Goal: Register for event/course

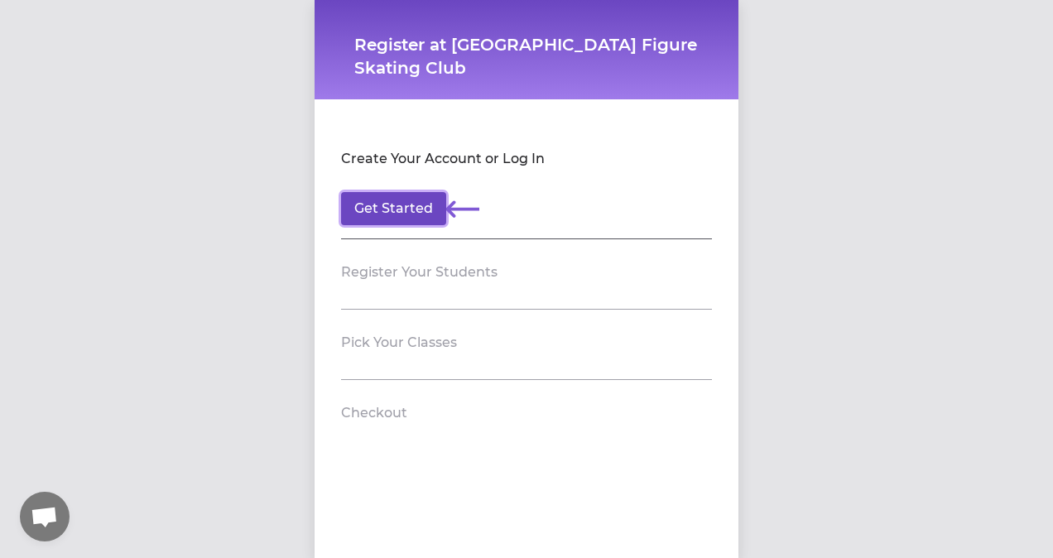
click at [389, 198] on button "Get Started" at bounding box center [393, 208] width 105 height 33
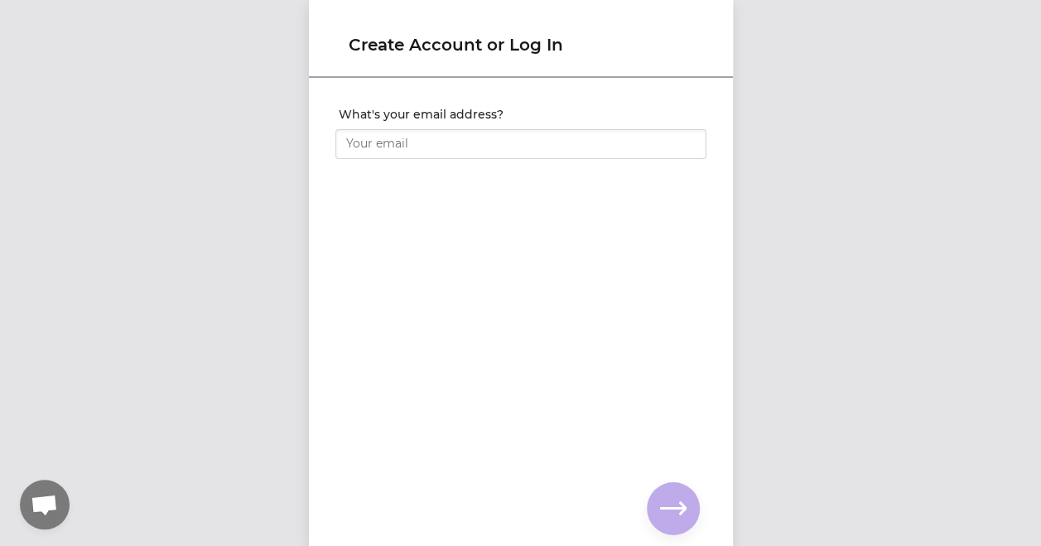
click at [520, 47] on h1 "Create Account or Log In" at bounding box center [521, 44] width 344 height 23
click at [418, 131] on input "What's your email address?" at bounding box center [520, 144] width 371 height 30
type input "[EMAIL_ADDRESS][DOMAIN_NAME]"
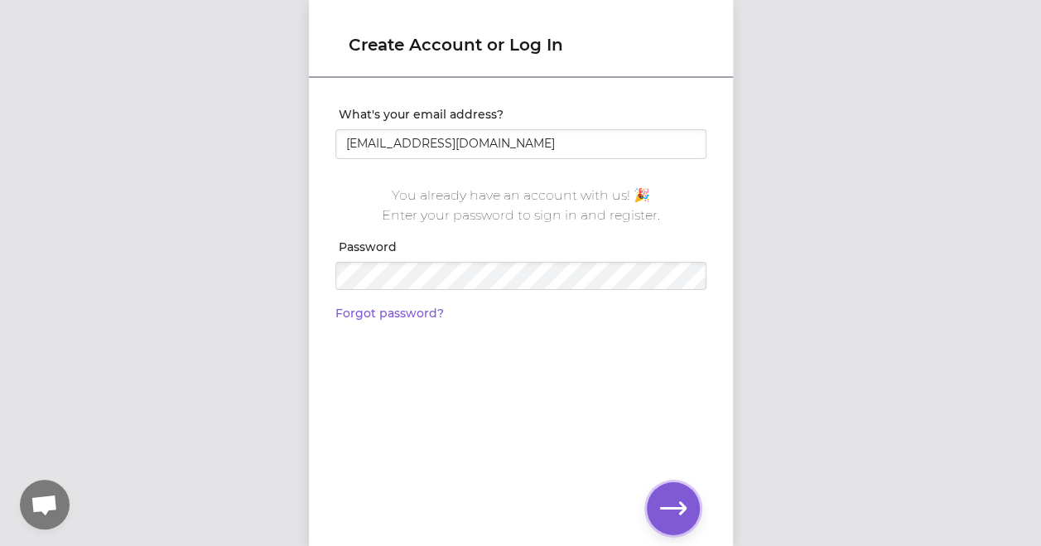
click at [670, 515] on icon "button" at bounding box center [673, 508] width 26 height 26
click at [674, 516] on icon "button" at bounding box center [673, 508] width 26 height 26
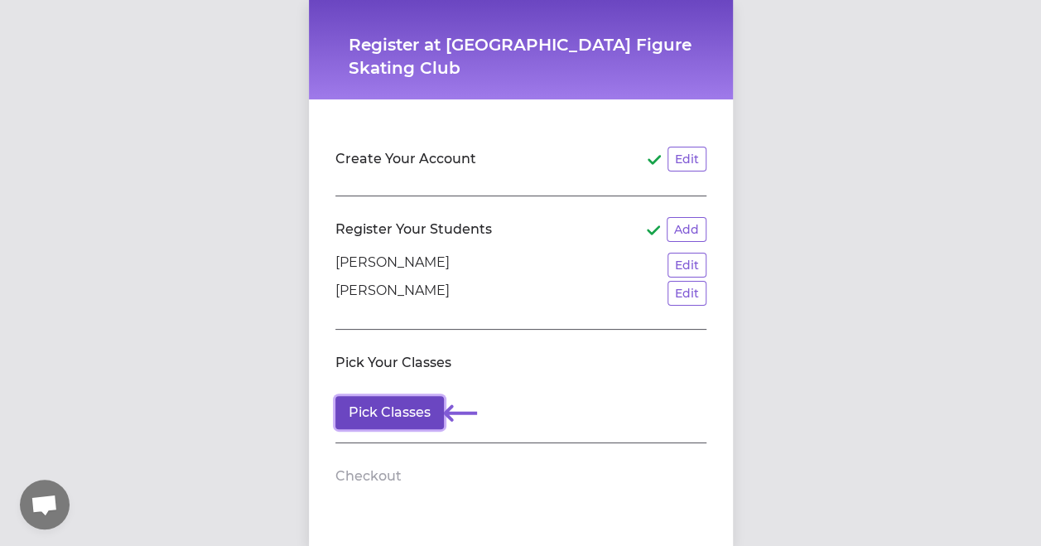
click at [402, 411] on button "Pick Classes" at bounding box center [389, 412] width 108 height 33
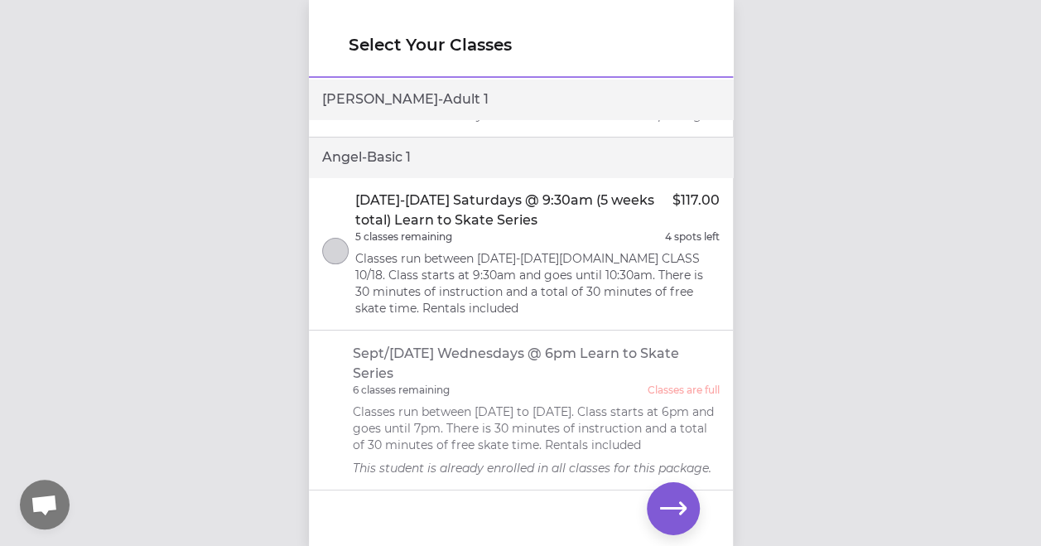
scroll to position [12, 0]
click at [343, 426] on li "Sept/[DATE] Wednesdays @ 6pm Learn to Skate Series 6 classes remaining Classes …" at bounding box center [521, 410] width 424 height 160
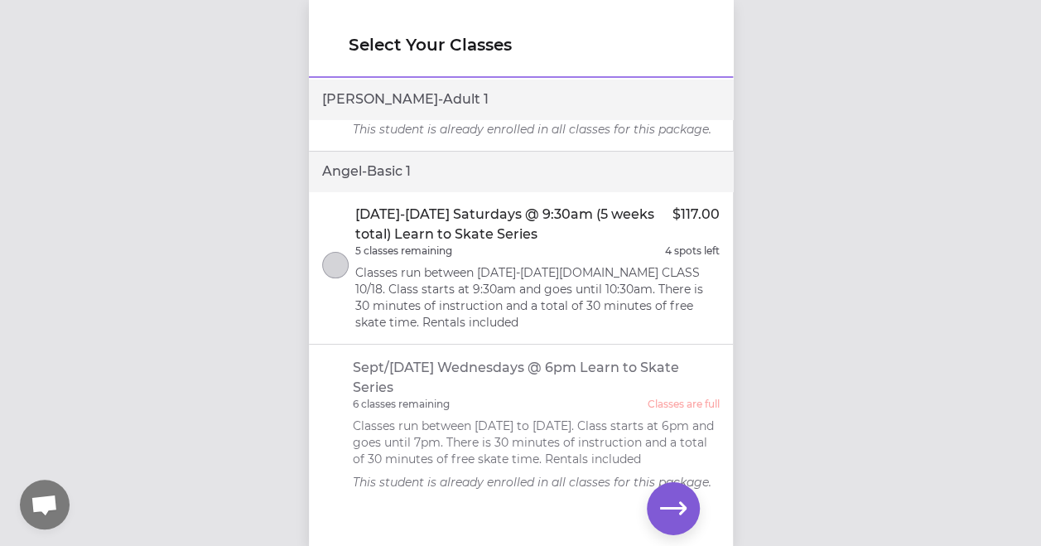
scroll to position [174, 0]
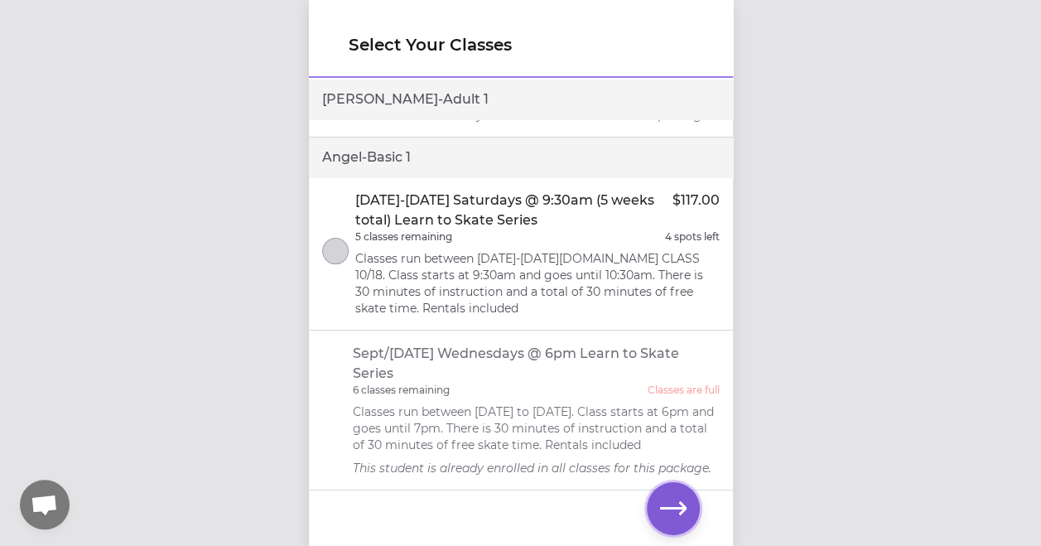
click at [677, 511] on icon "button" at bounding box center [673, 508] width 26 height 26
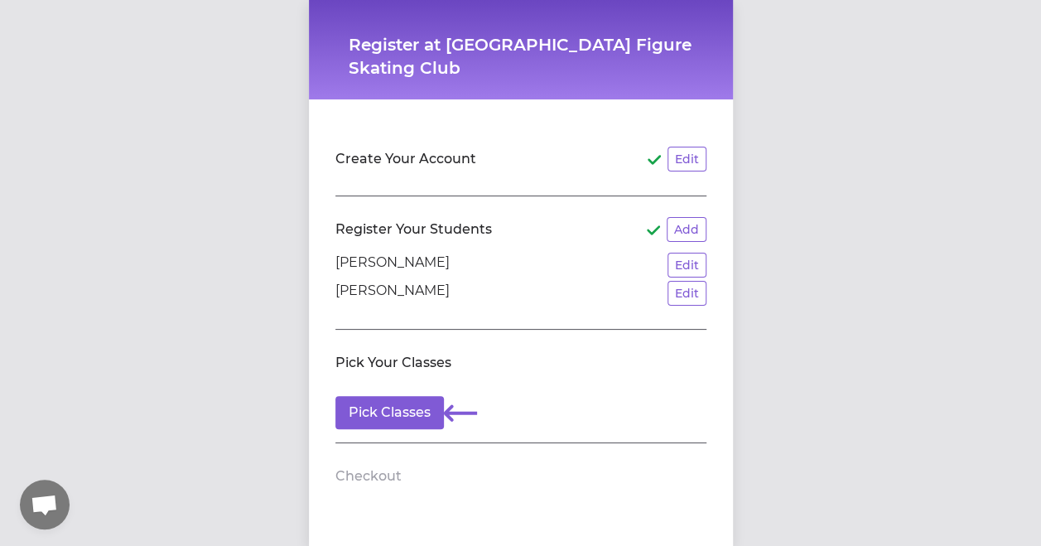
click at [832, 340] on div "Register at Lilac City Figure Skating Club Create Your Account Edit Register Yo…" at bounding box center [520, 273] width 1041 height 546
click at [131, 391] on div "Register at Lilac City Figure Skating Club Create Your Account Edit Register Yo…" at bounding box center [520, 273] width 1041 height 546
